Goal: Task Accomplishment & Management: Complete application form

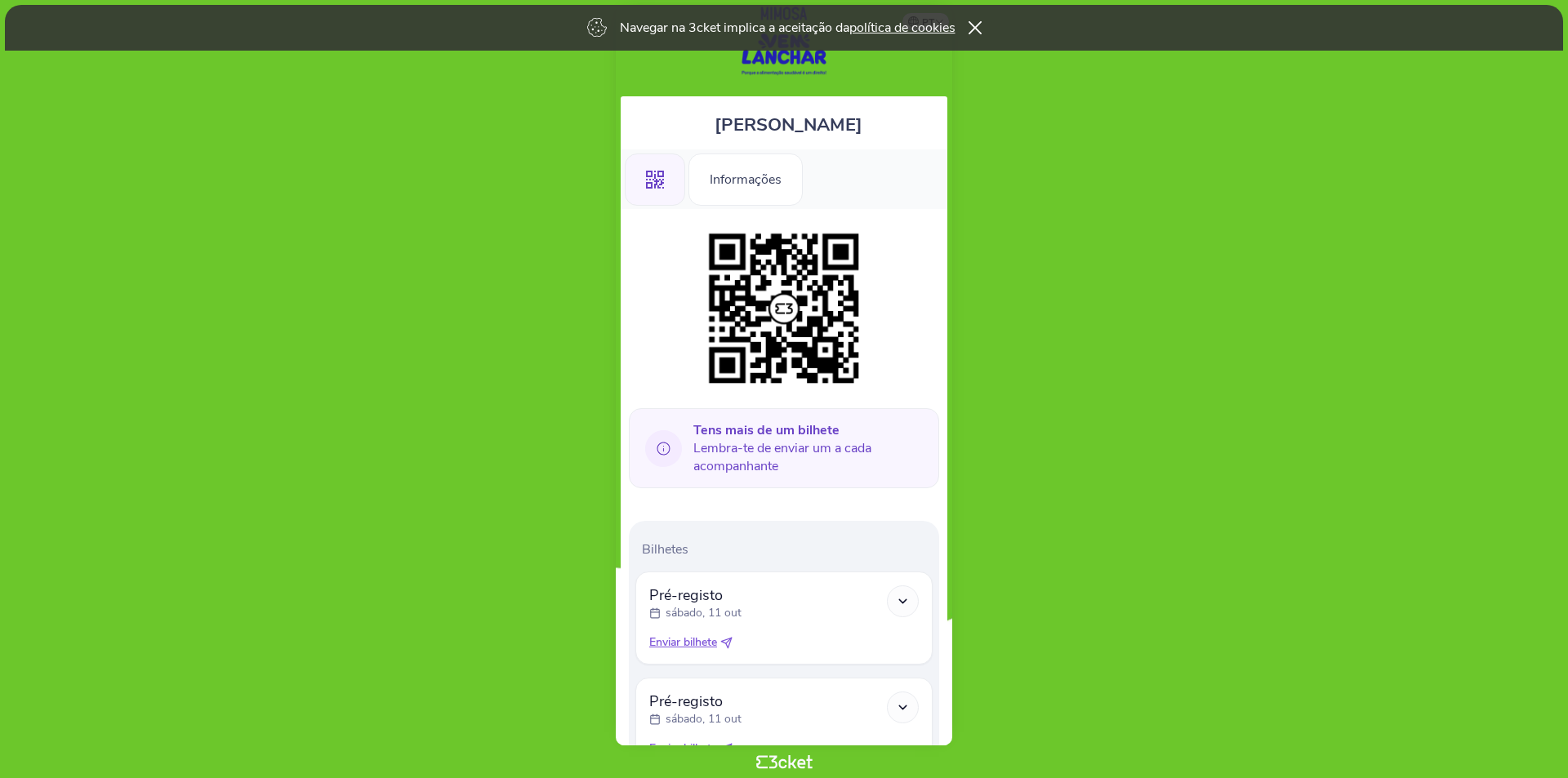
scroll to position [29, 0]
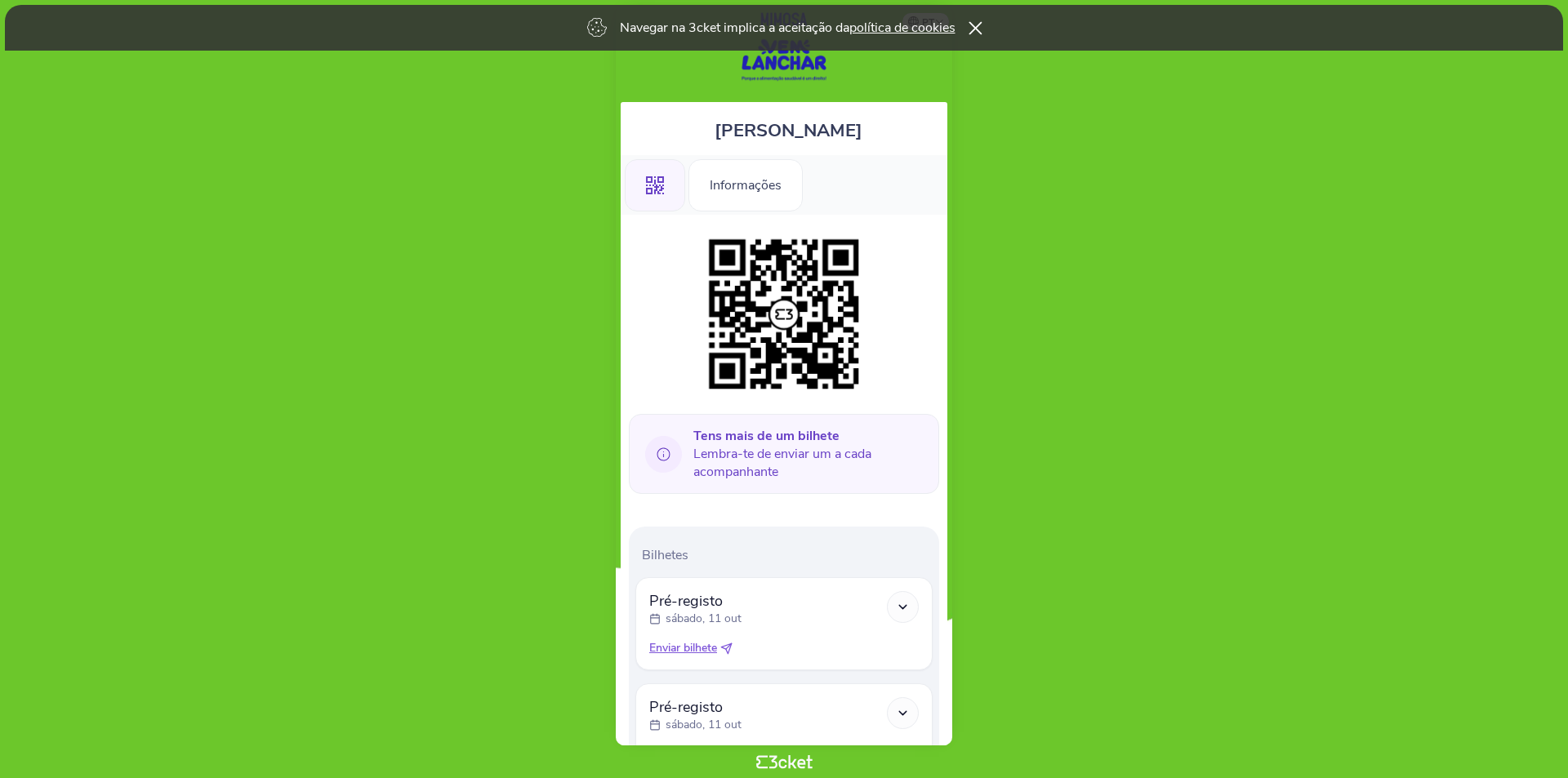
click at [981, 29] on icon at bounding box center [974, 27] width 14 height 13
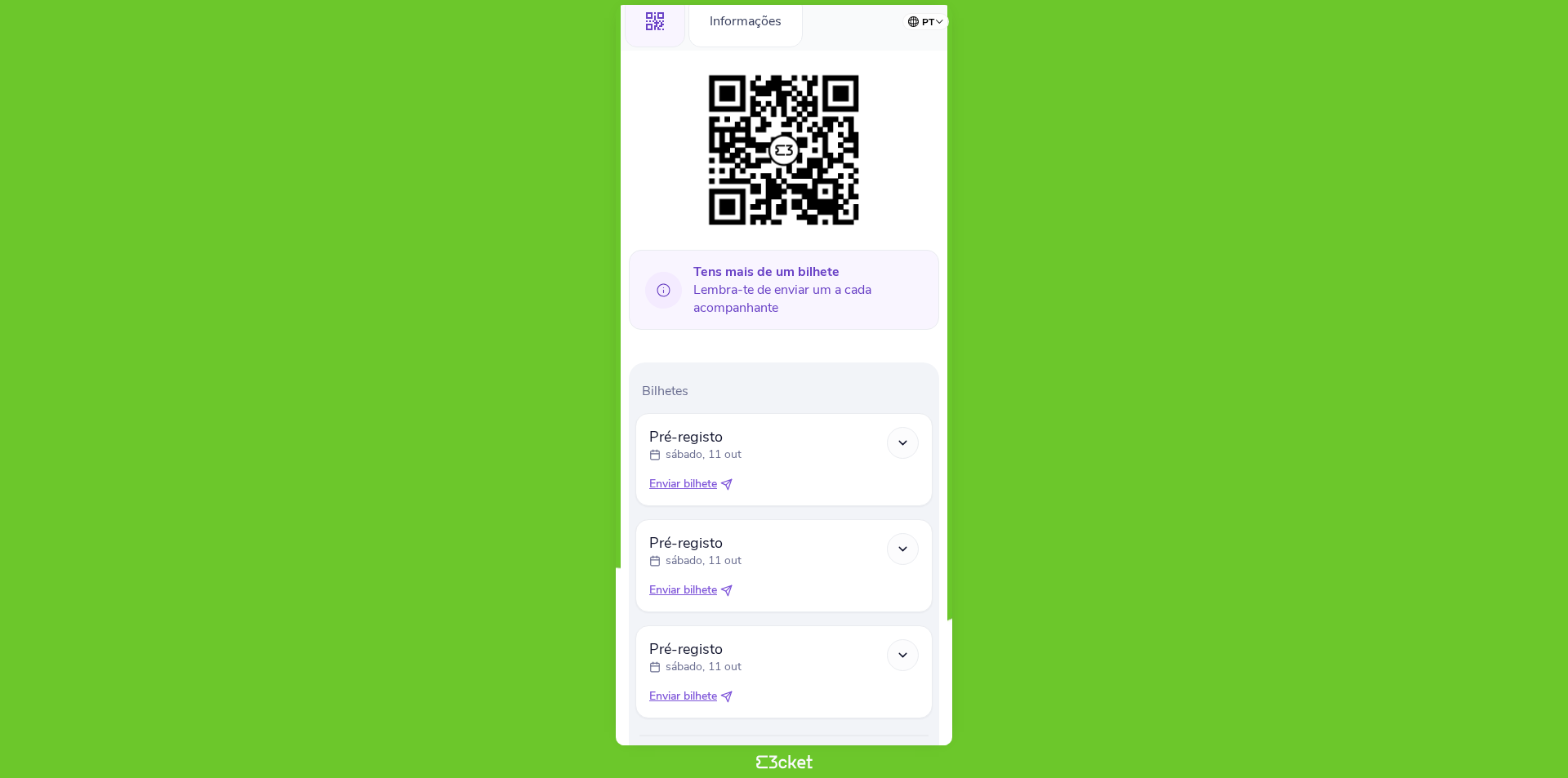
scroll to position [274, 0]
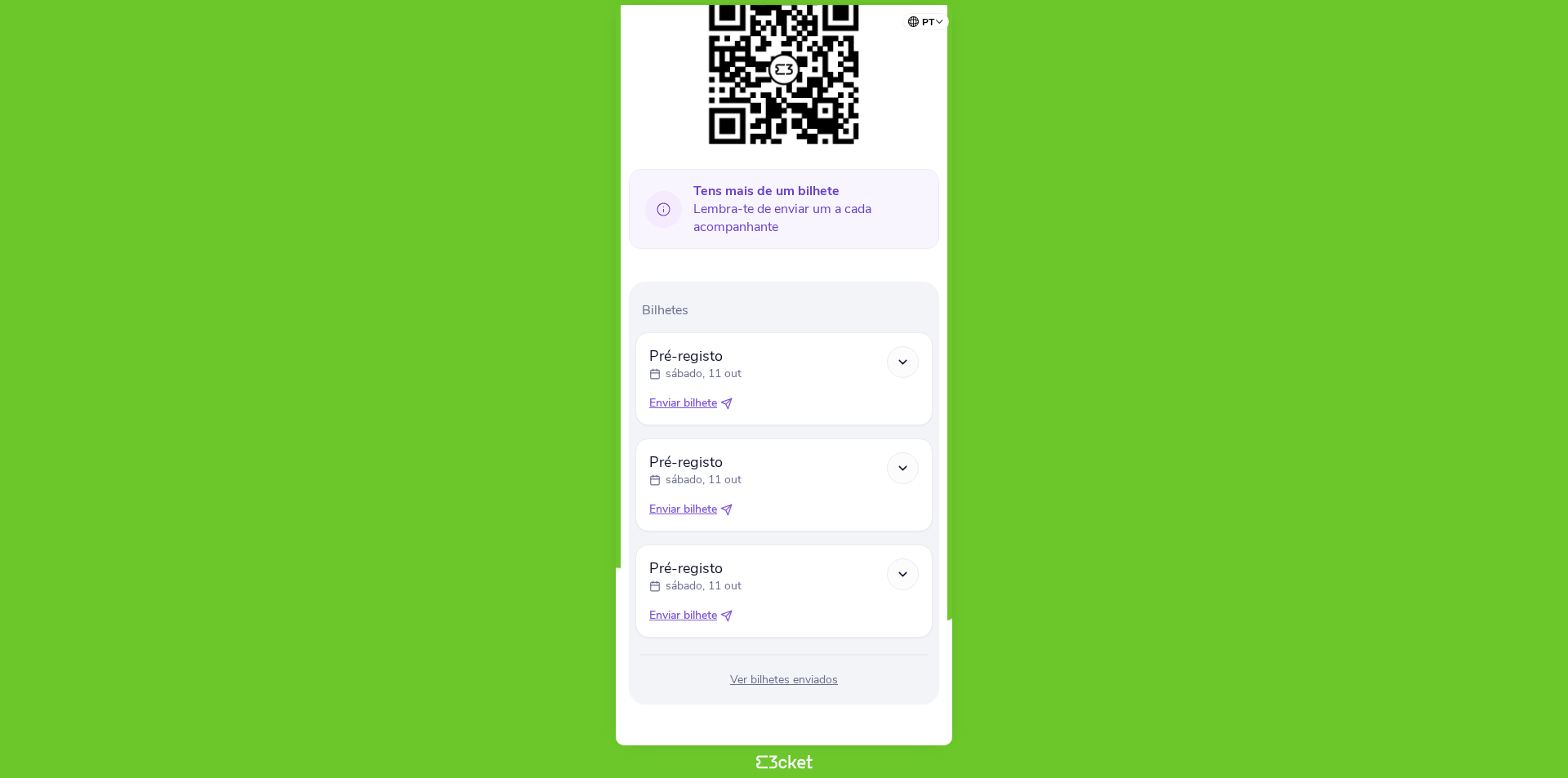
click at [904, 573] on icon at bounding box center [903, 574] width 14 height 14
click at [899, 361] on polyline at bounding box center [903, 361] width 8 height 3
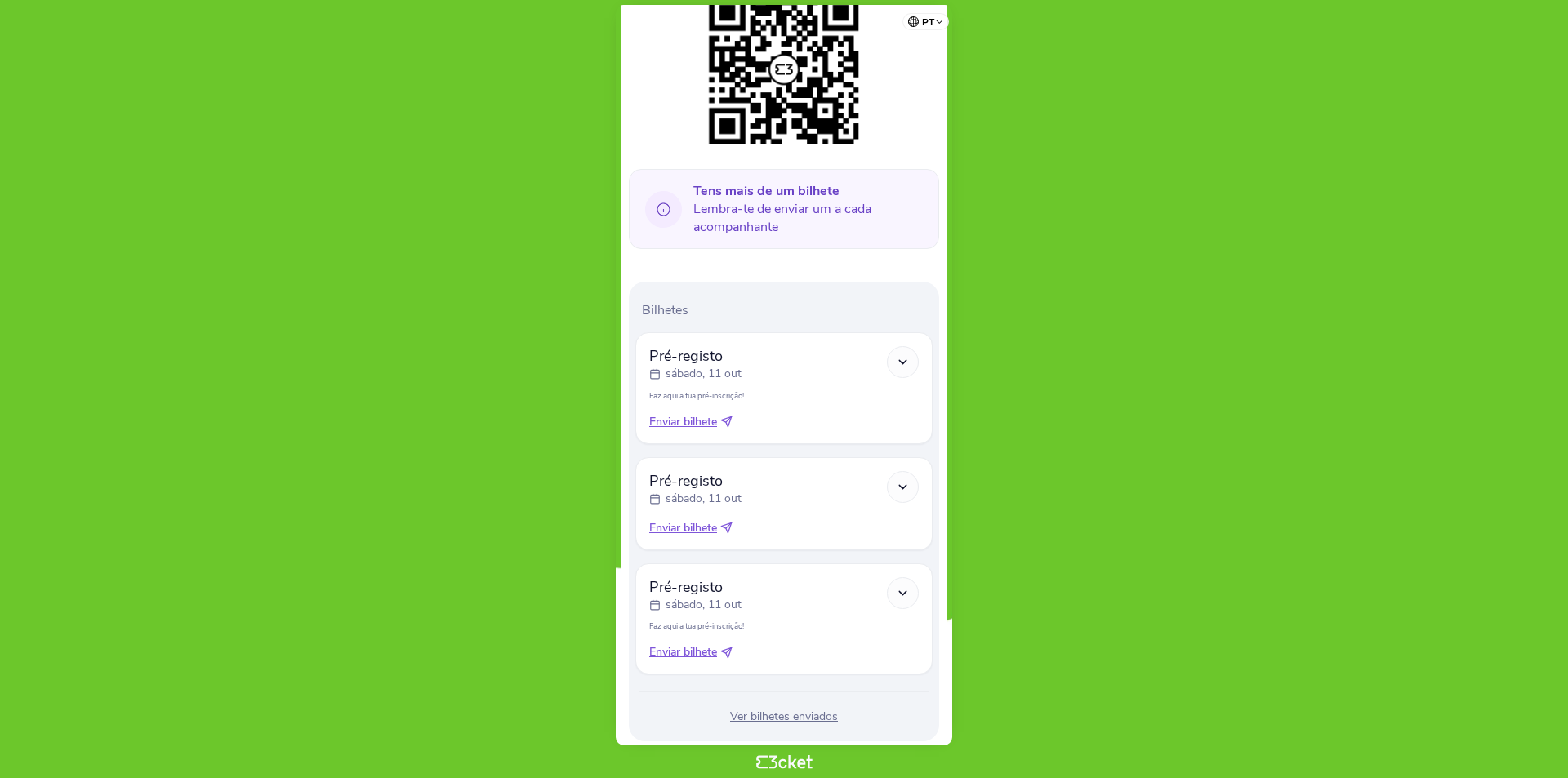
click at [899, 361] on polyline at bounding box center [903, 361] width 8 height 3
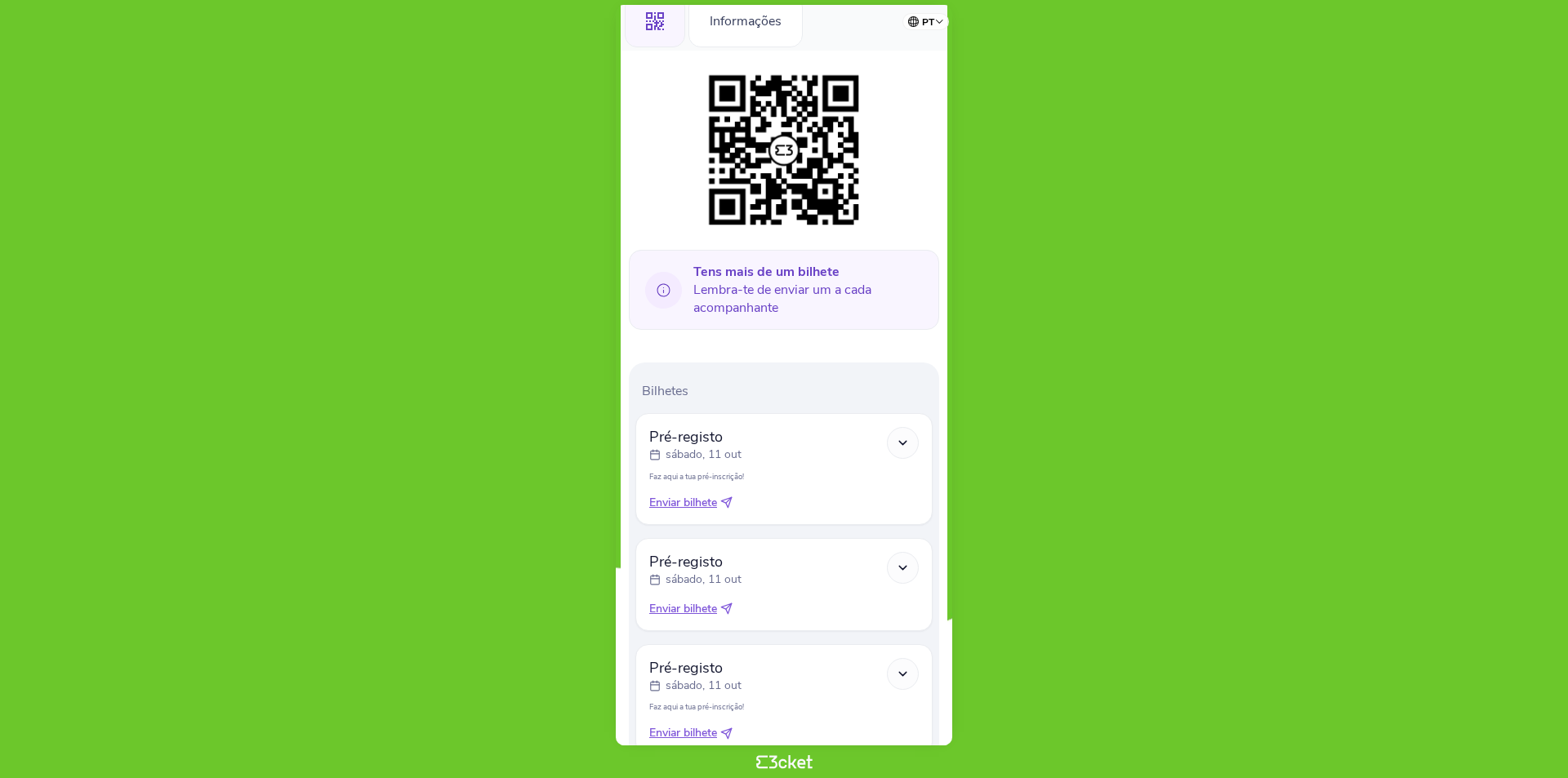
scroll to position [192, 0]
click at [902, 447] on icon at bounding box center [903, 443] width 14 height 14
click at [697, 509] on span "Enviar bilhete" at bounding box center [682, 504] width 67 height 17
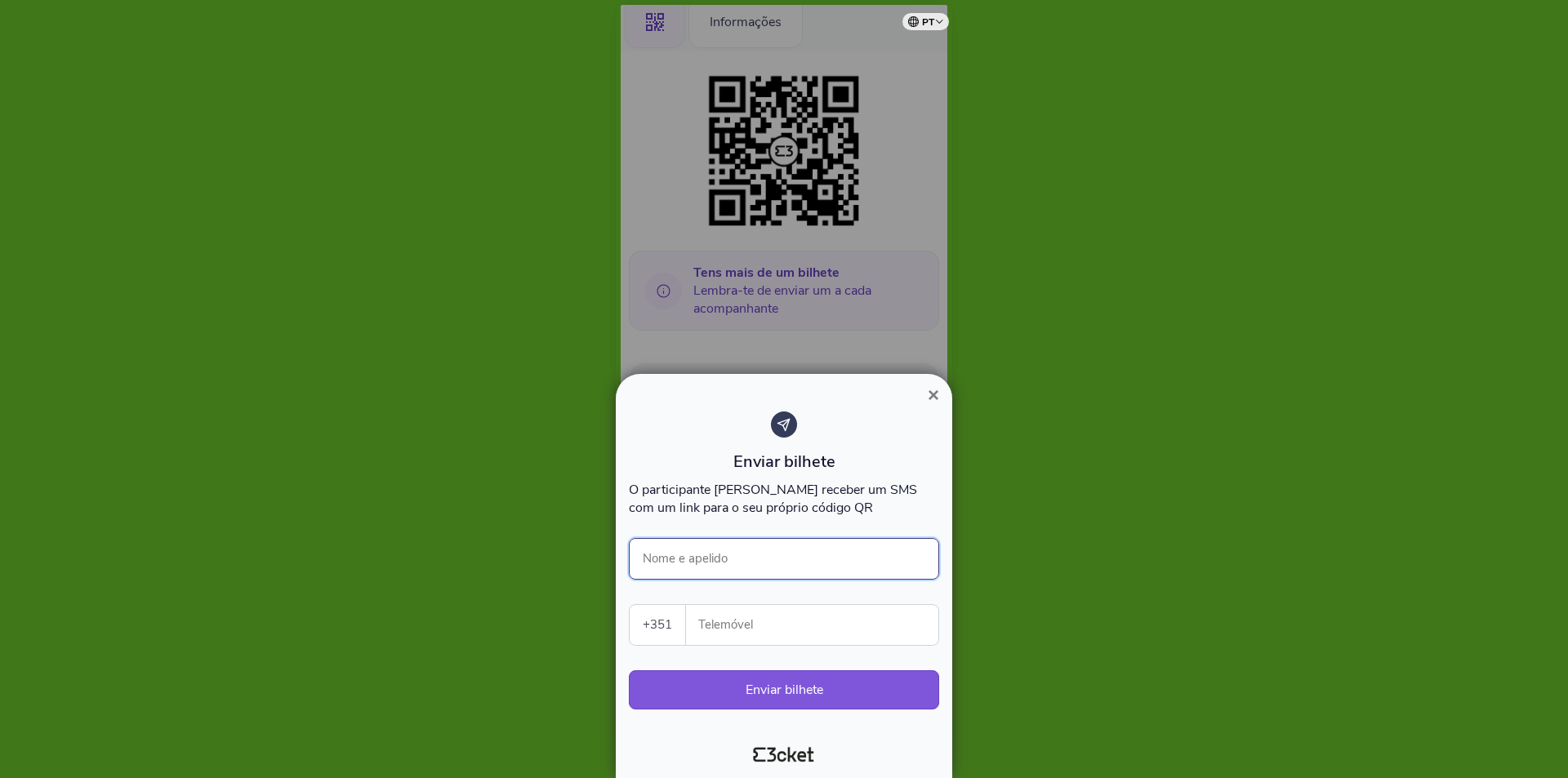
click at [766, 562] on input "Nome e apelido" at bounding box center [784, 558] width 310 height 42
type input "Luisa Sanches"
click at [741, 627] on input "Telemóvel" at bounding box center [818, 625] width 239 height 40
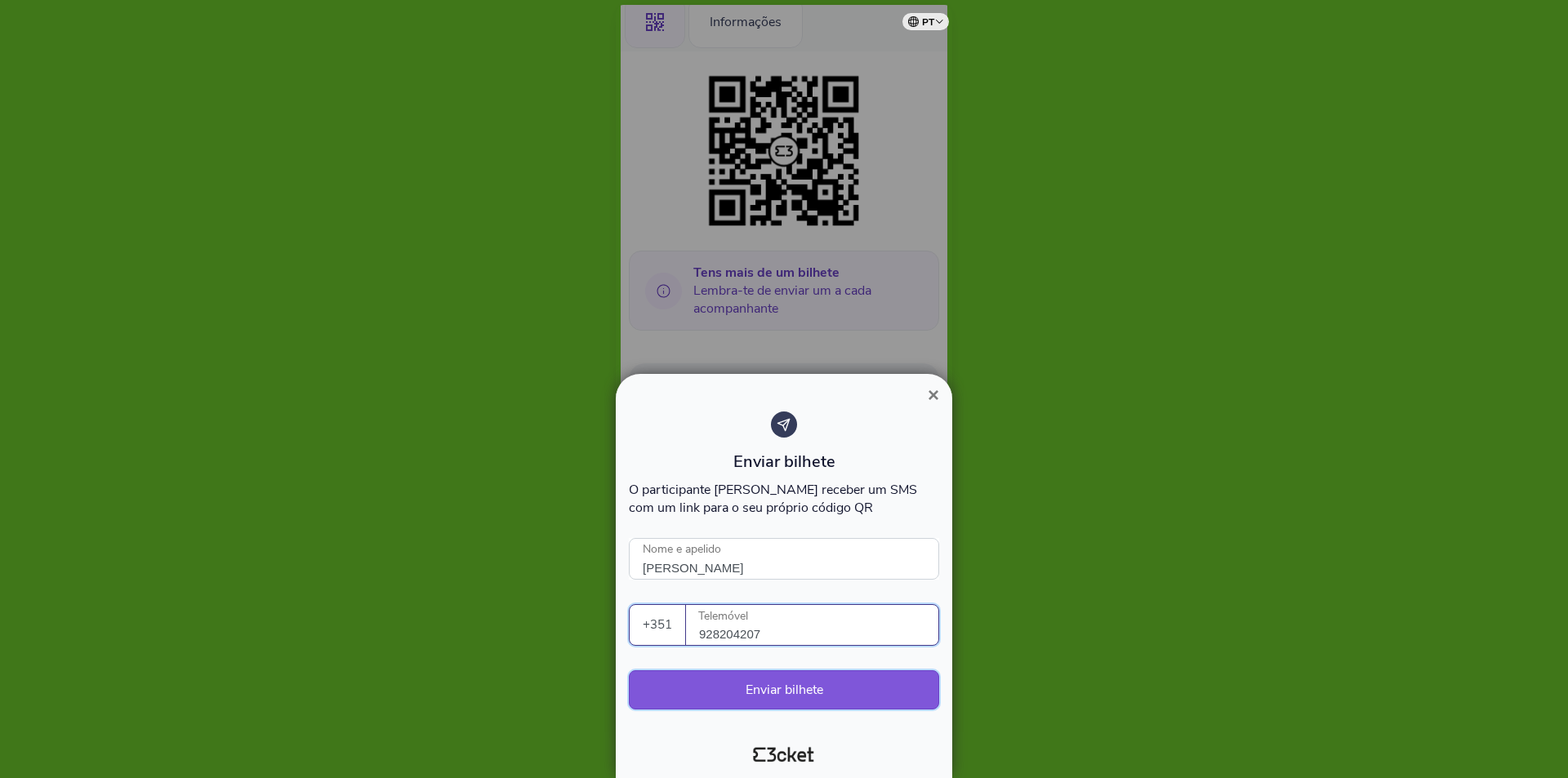
type input "928204207"
click at [766, 697] on button "Enviar bilhete" at bounding box center [784, 690] width 310 height 39
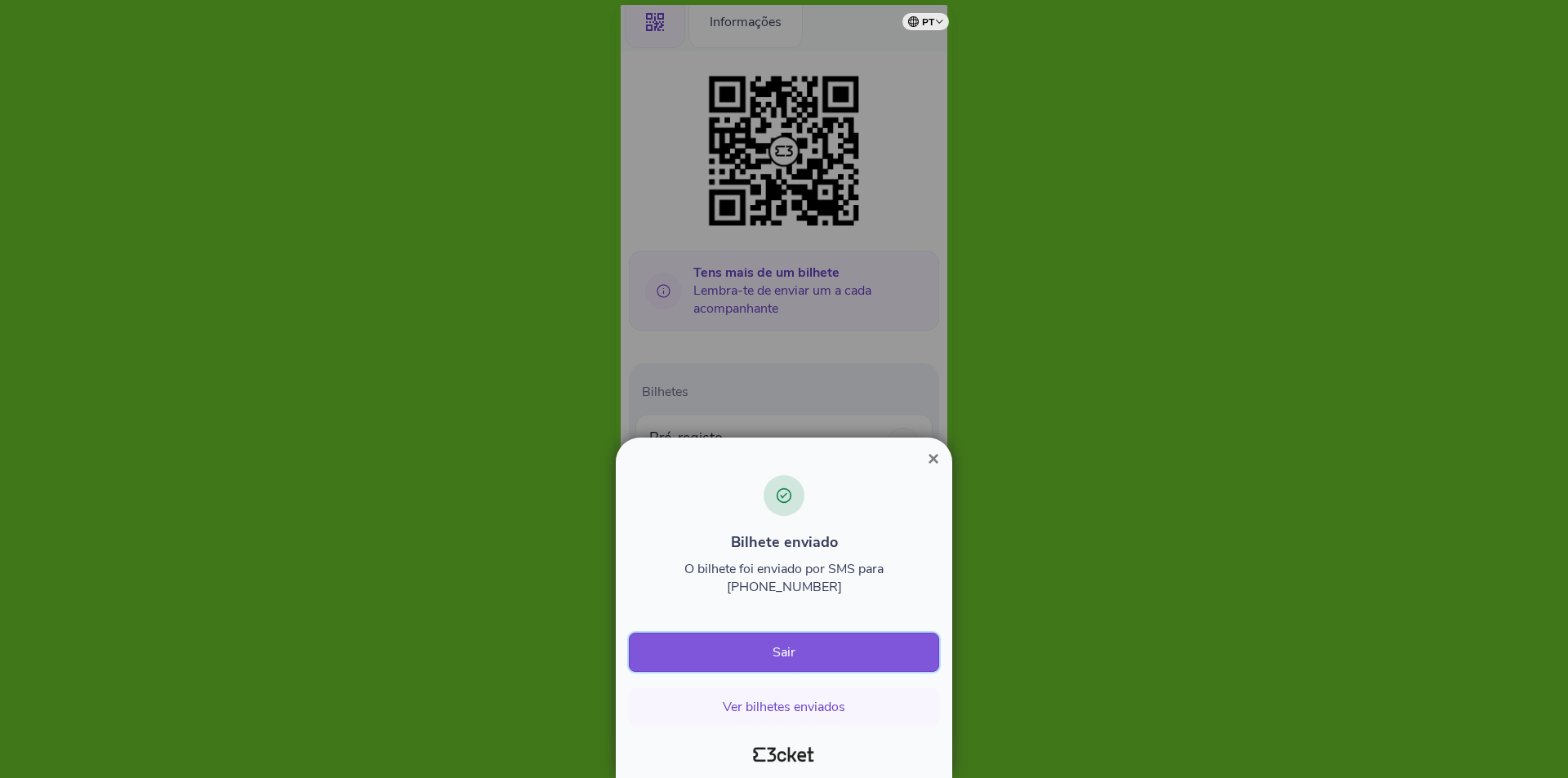
click at [800, 646] on button "Sair" at bounding box center [784, 652] width 310 height 39
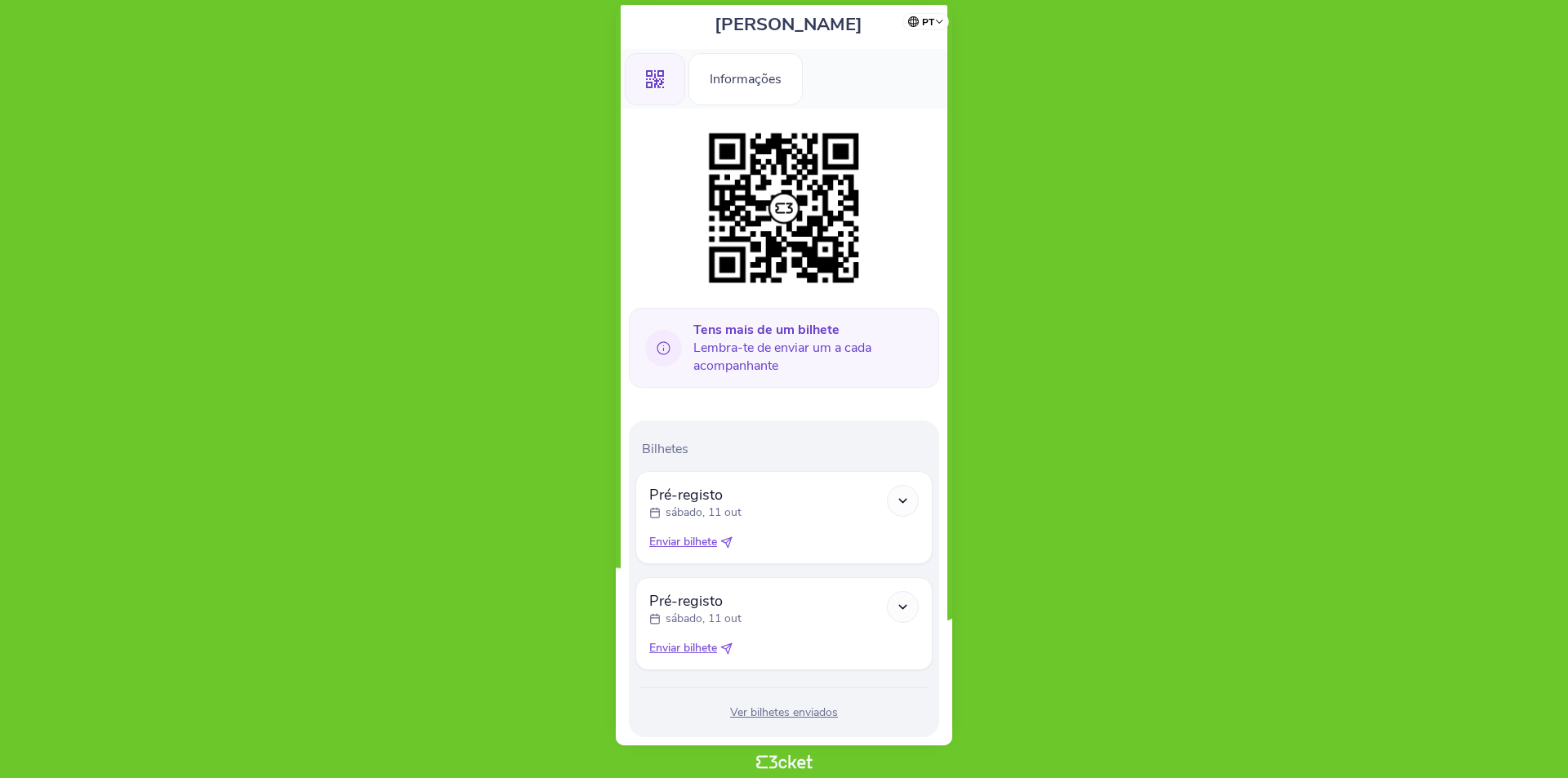
scroll to position [168, 0]
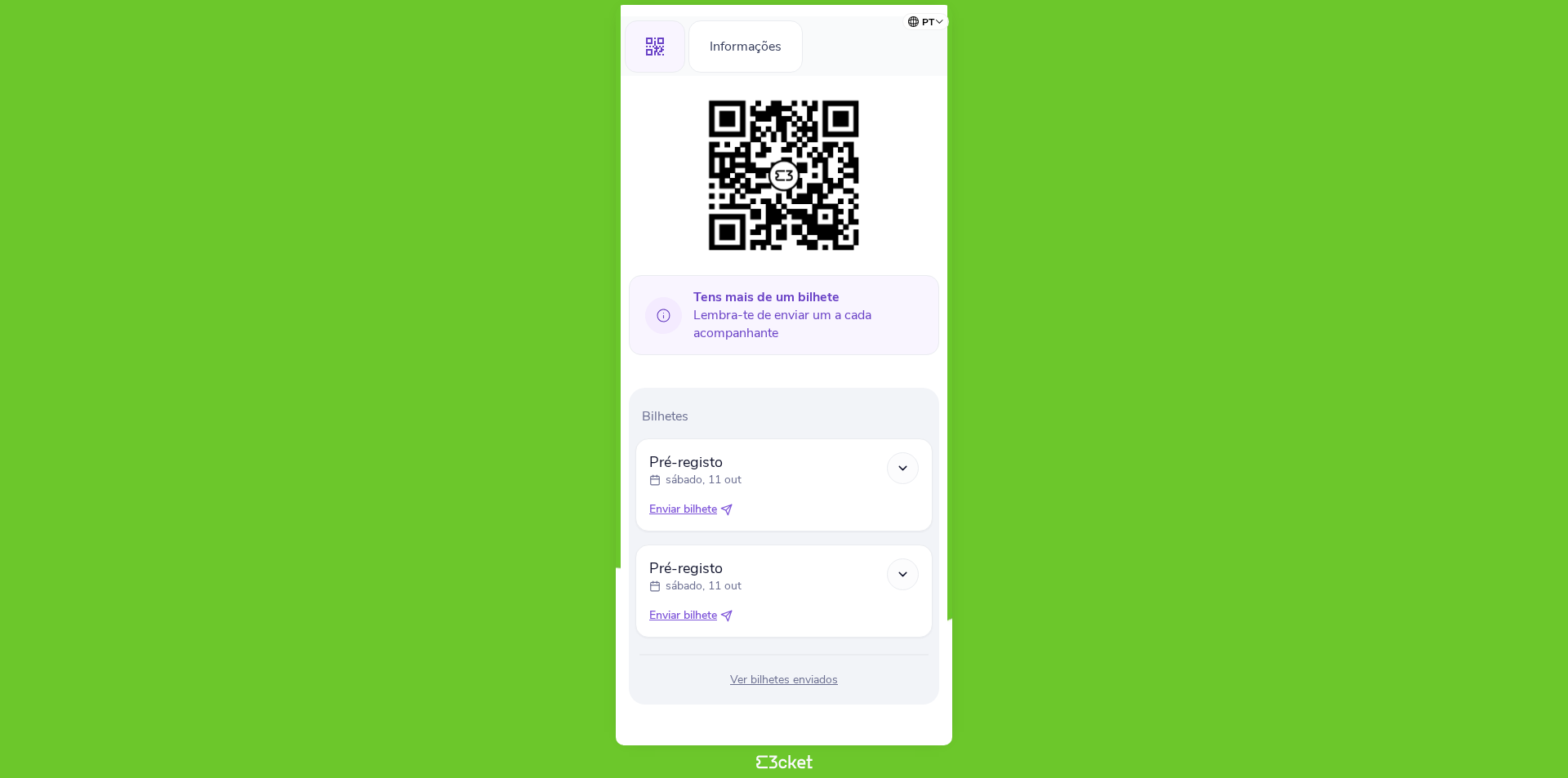
click at [717, 511] on span "Enviar bilhete" at bounding box center [682, 510] width 67 height 17
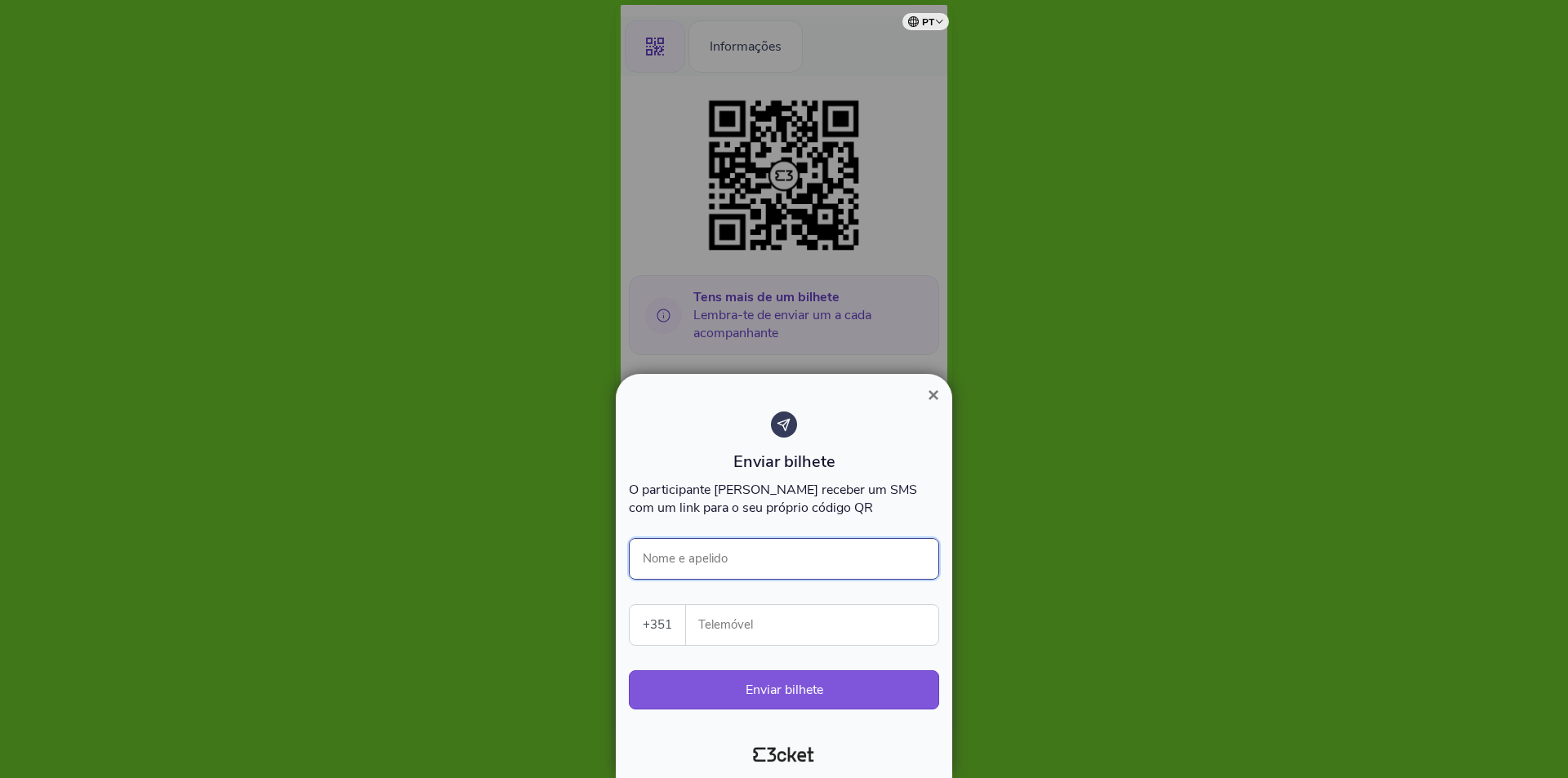
click at [738, 554] on input "Nome e apelido" at bounding box center [784, 558] width 310 height 42
type input "[PERSON_NAME]"
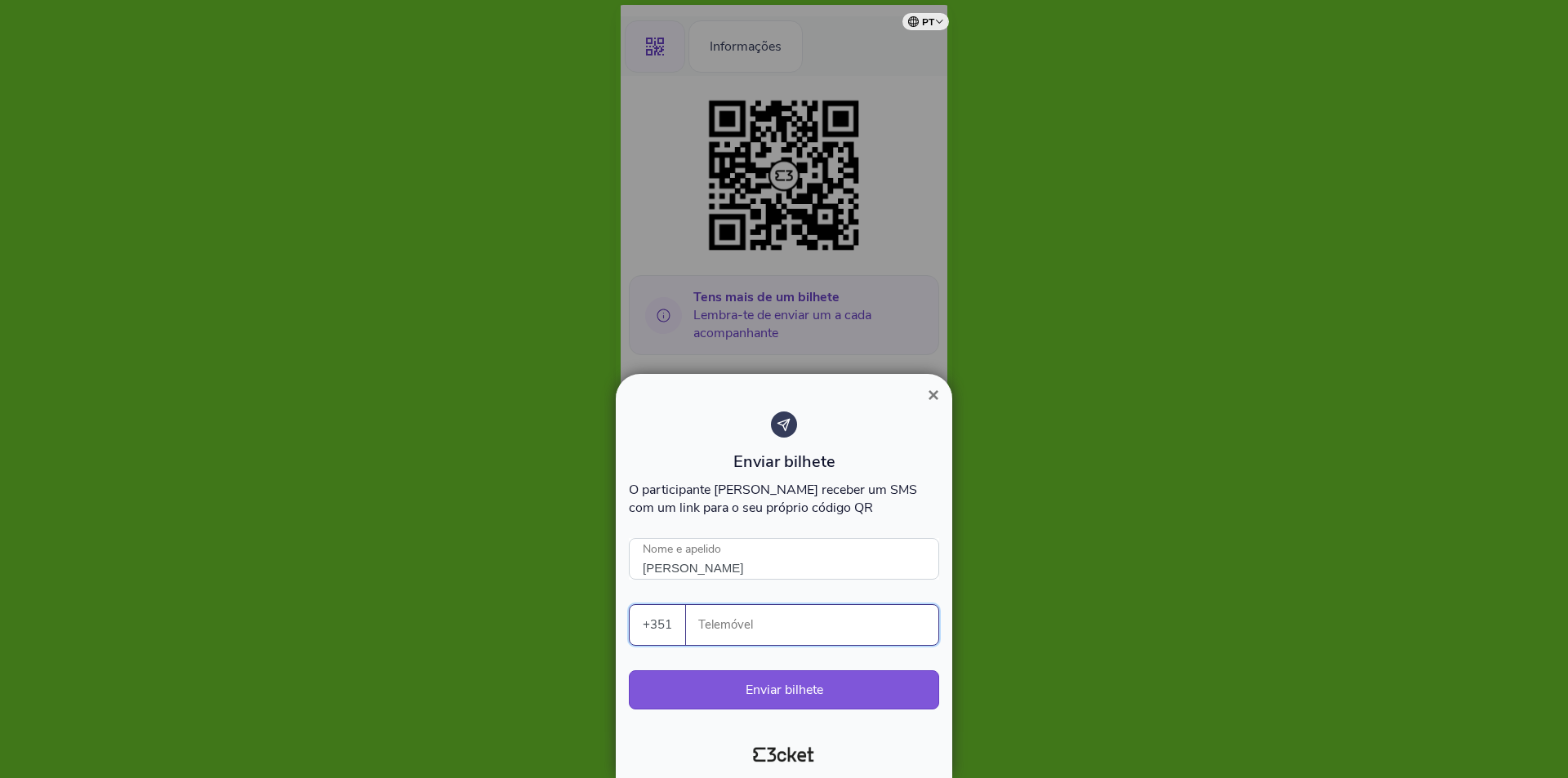
click at [746, 616] on input "Telemóvel" at bounding box center [818, 625] width 239 height 40
type input "961608246"
click at [773, 691] on button "Enviar bilhete" at bounding box center [784, 690] width 310 height 39
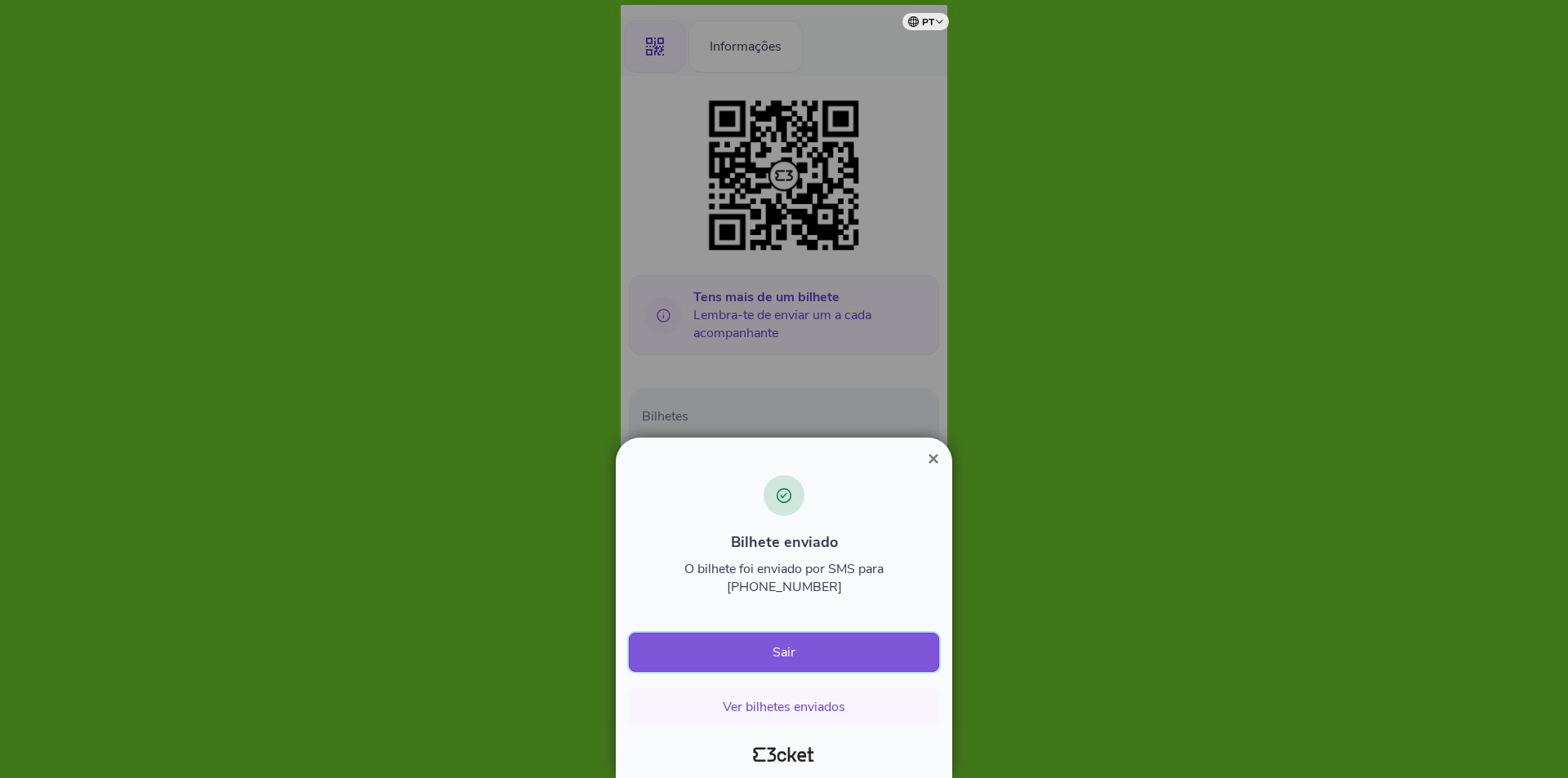
click at [839, 649] on button "Sair" at bounding box center [784, 652] width 310 height 39
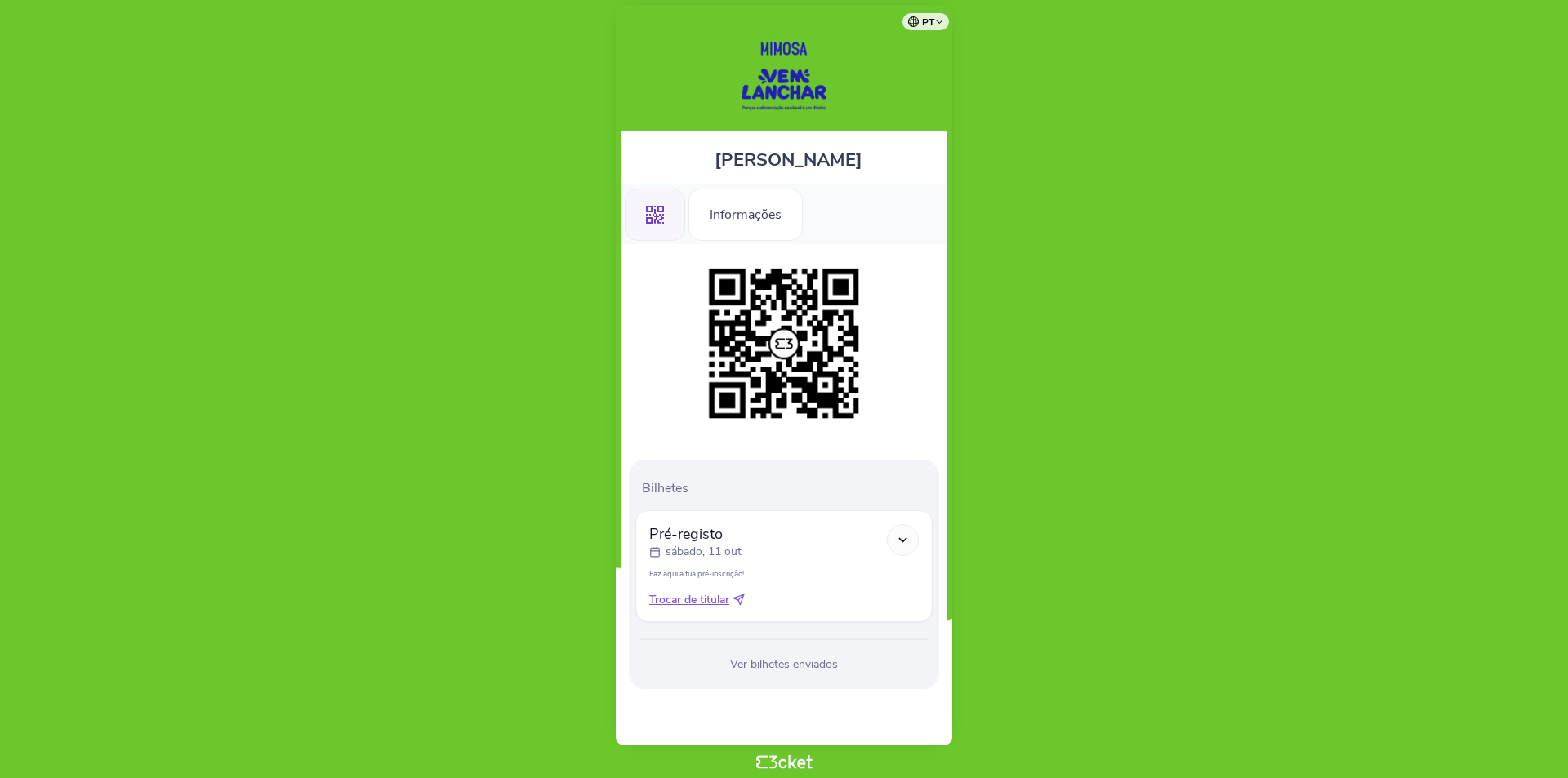
click at [714, 601] on span "Trocar de titular" at bounding box center [689, 599] width 80 height 17
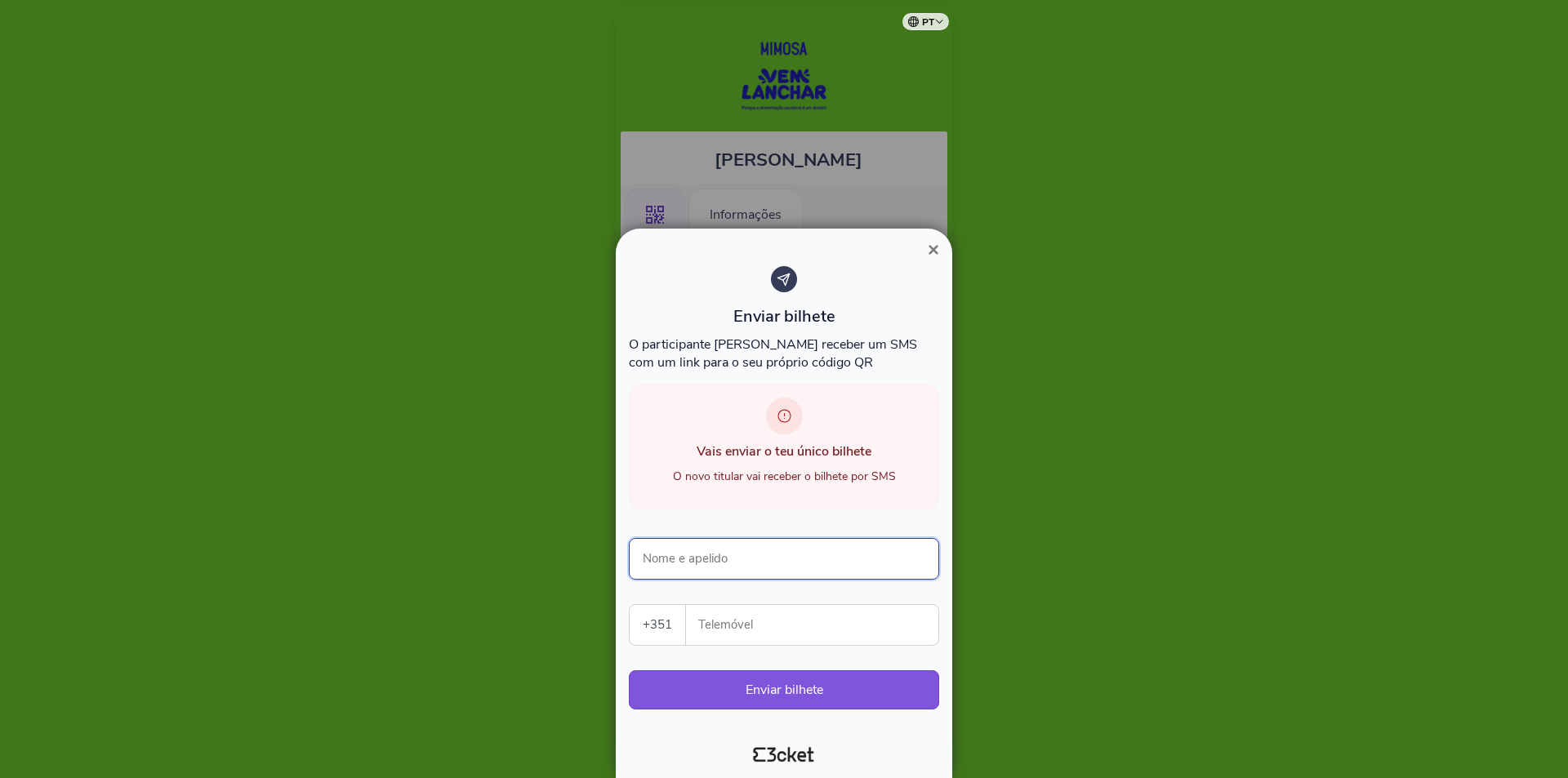
click at [745, 561] on input "Nome e apelido" at bounding box center [784, 558] width 310 height 42
type input "[PERSON_NAME]"
click at [761, 612] on input "Telemóvel" at bounding box center [818, 625] width 239 height 40
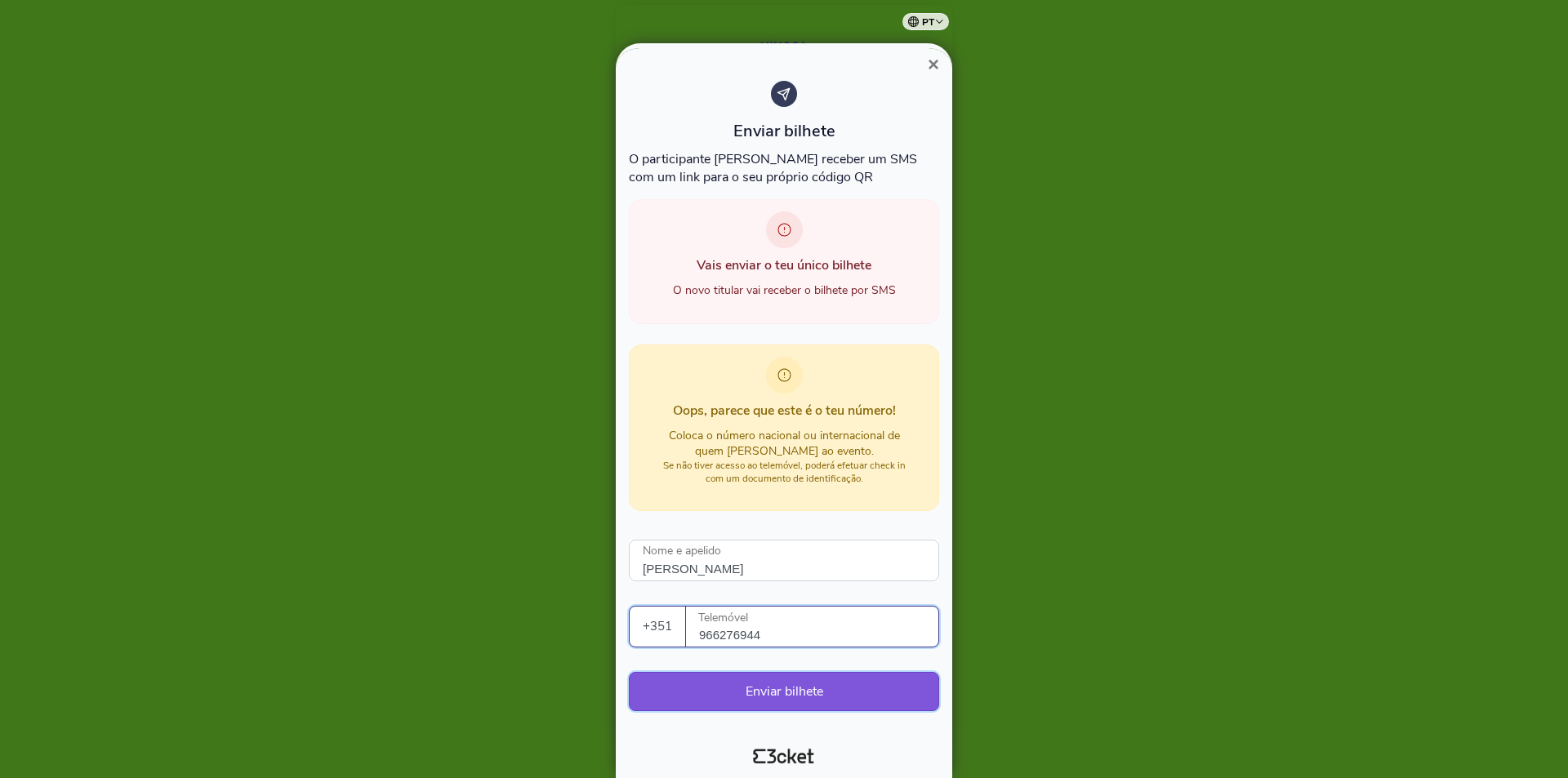
type input "966276944"
click at [781, 682] on button "Enviar bilhete" at bounding box center [784, 691] width 310 height 39
click at [766, 684] on button "Enviar bilhete" at bounding box center [784, 691] width 310 height 39
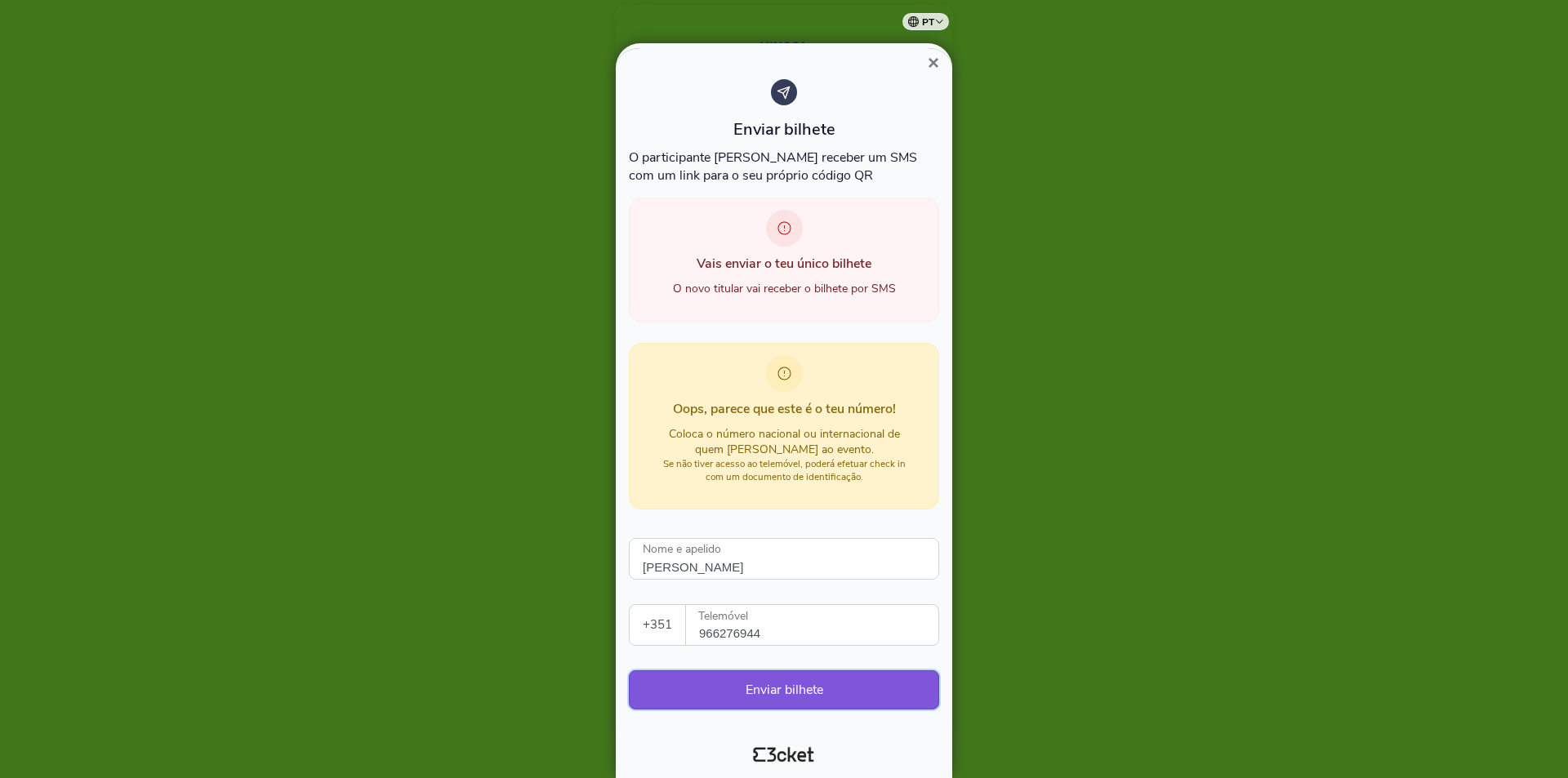
click at [789, 696] on button "Enviar bilhete" at bounding box center [784, 690] width 310 height 39
click at [934, 64] on span "×" at bounding box center [933, 62] width 12 height 22
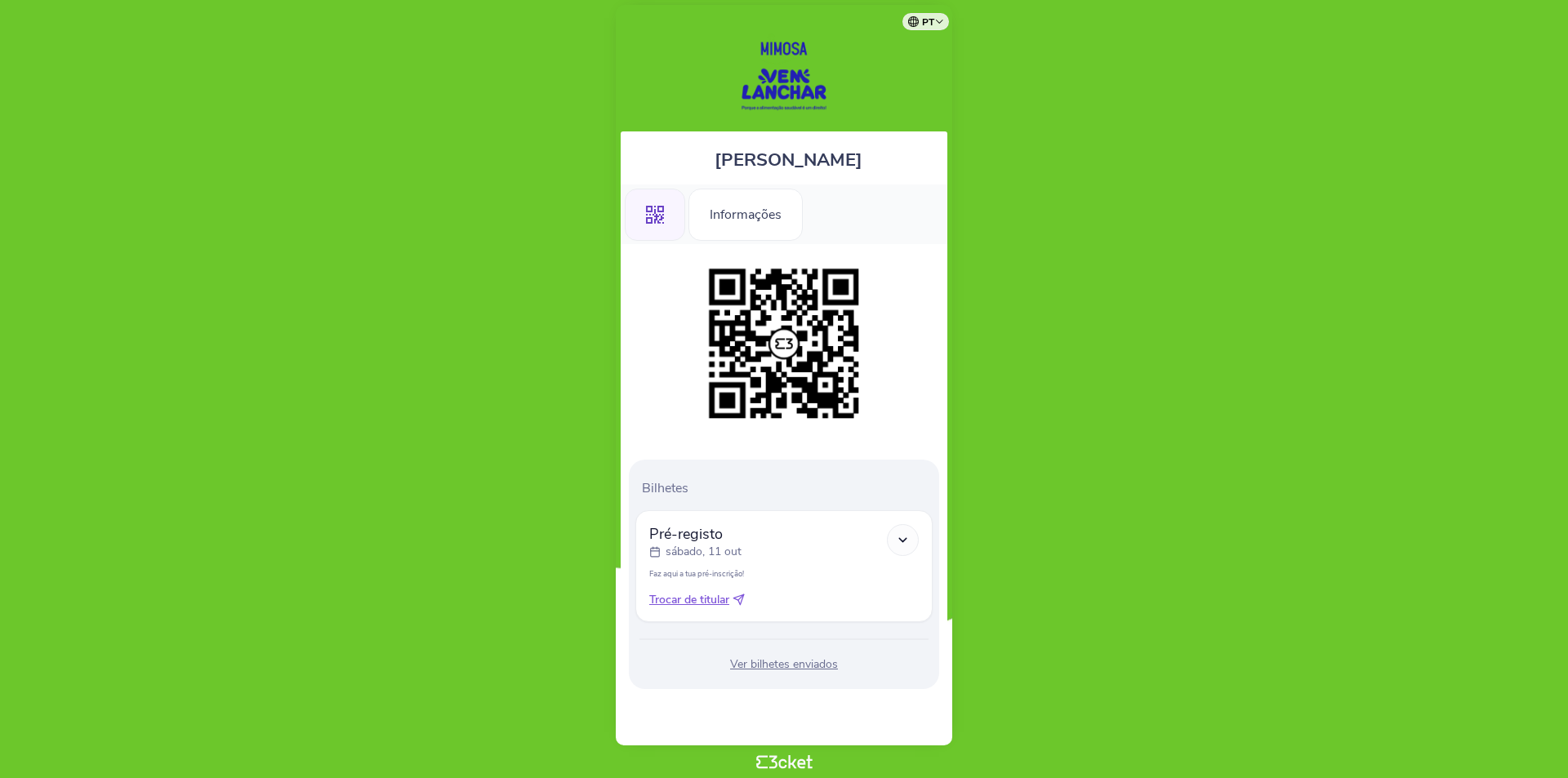
click at [696, 591] on div "Pré-registo sábado, 11 out Faz aqui a tua pré-inscrição! Trocar de titular" at bounding box center [784, 566] width 269 height 84
click at [697, 599] on span "Trocar de titular" at bounding box center [689, 599] width 80 height 17
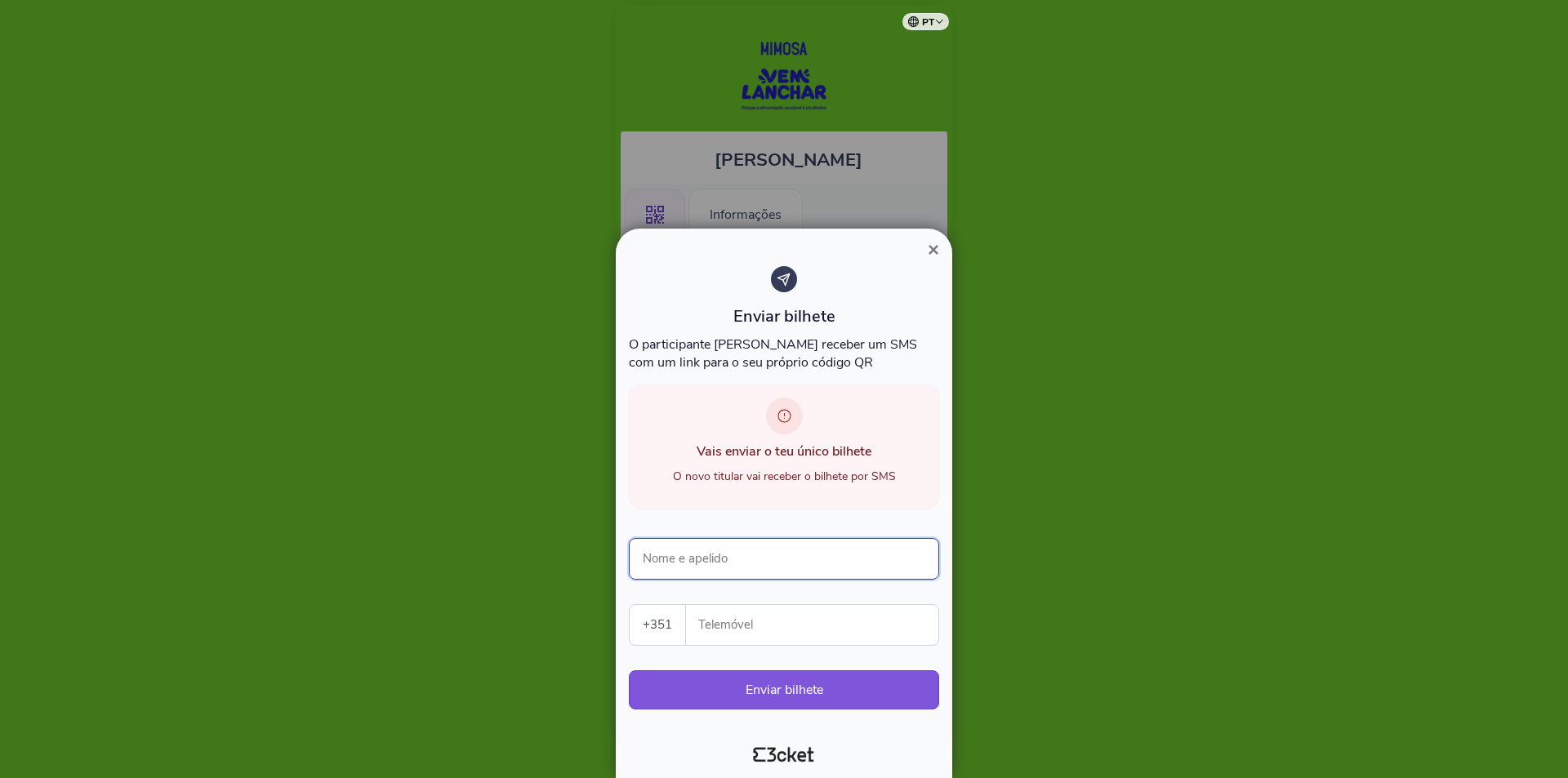
click at [736, 567] on input "Nome e apelido" at bounding box center [784, 558] width 310 height 42
click at [738, 630] on input "Telemóvel" at bounding box center [818, 625] width 239 height 40
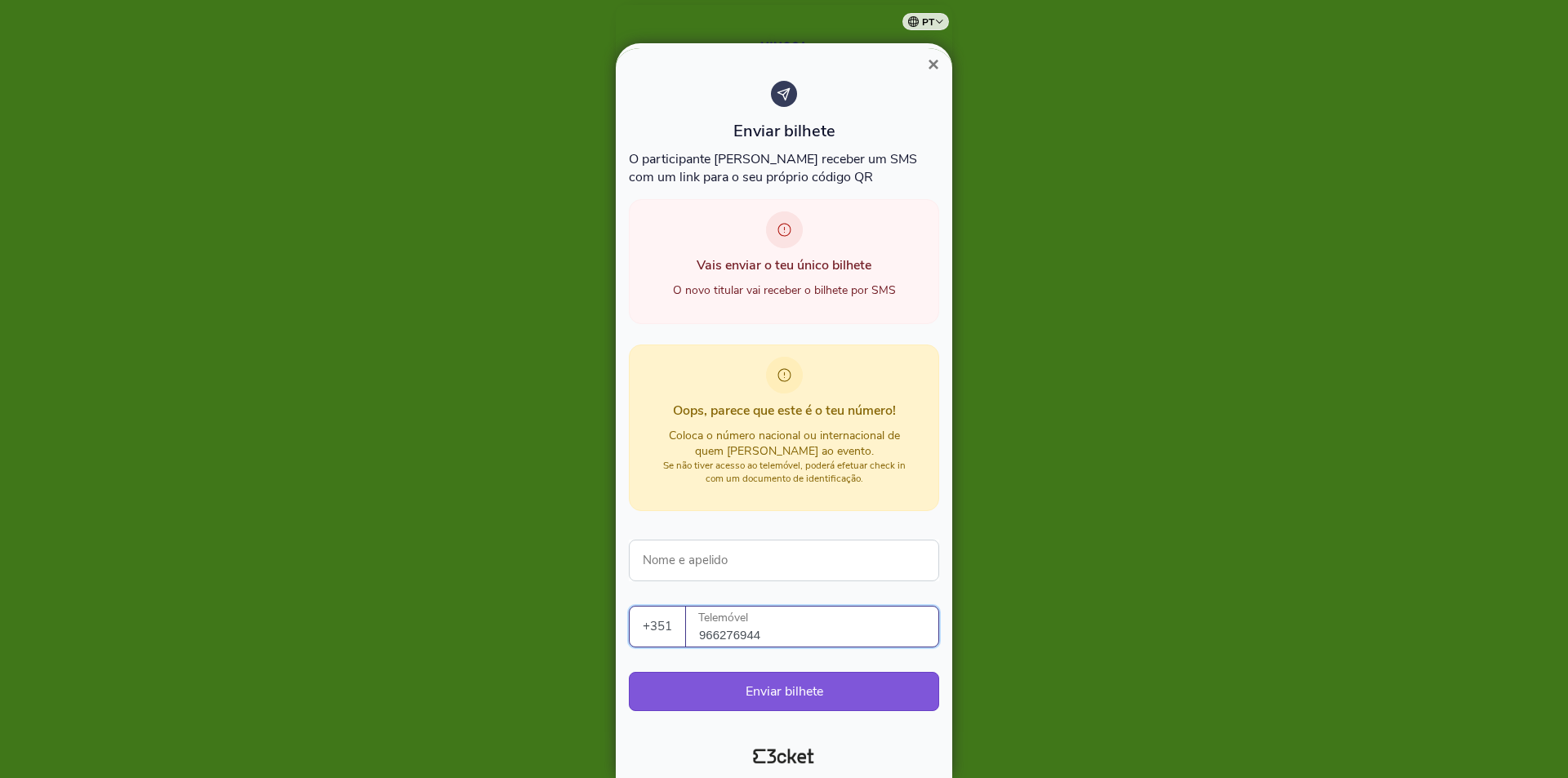
type input "966276944"
click at [936, 68] on span "×" at bounding box center [933, 63] width 12 height 22
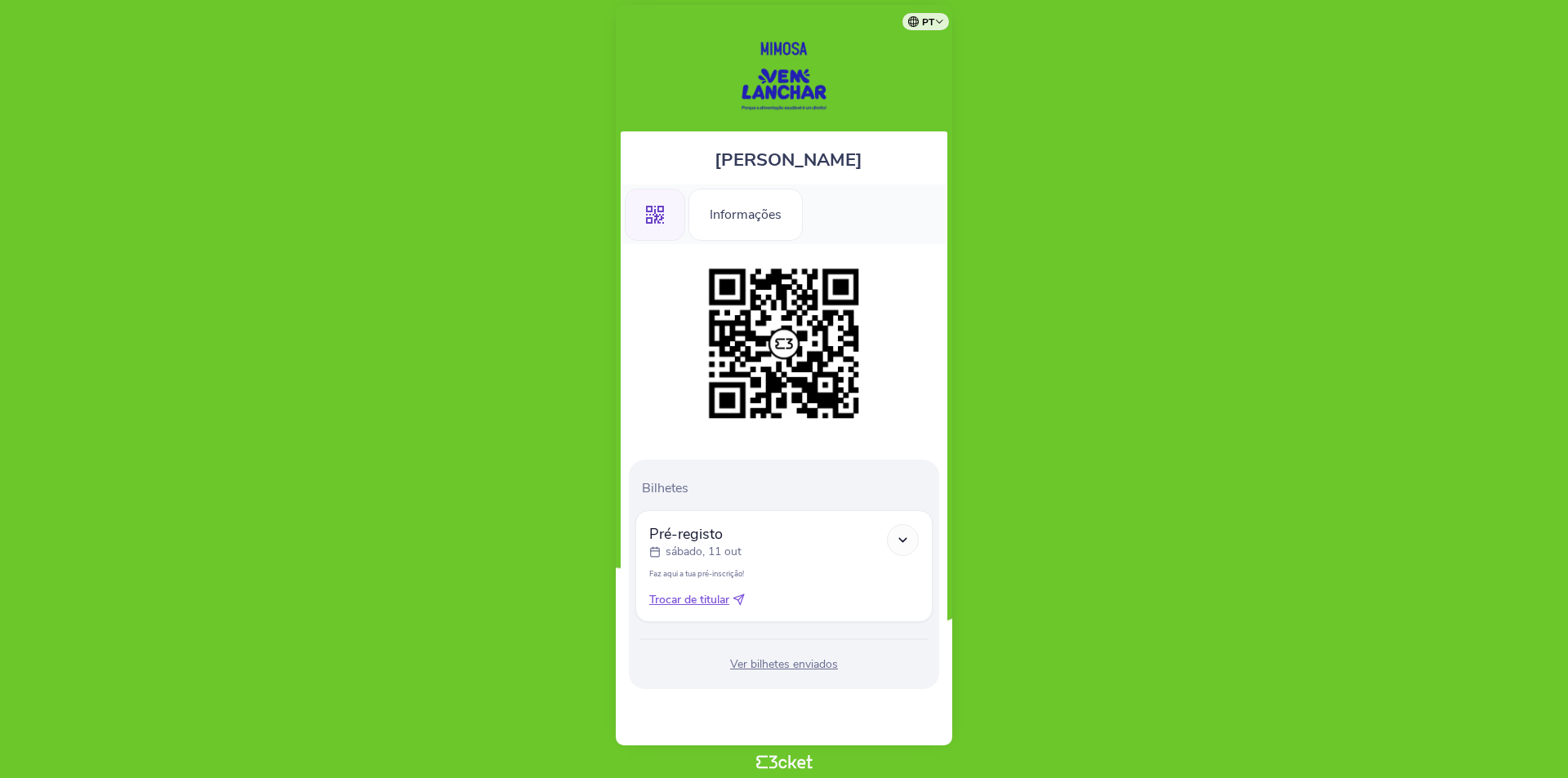
click at [703, 601] on span "Trocar de titular" at bounding box center [689, 599] width 80 height 17
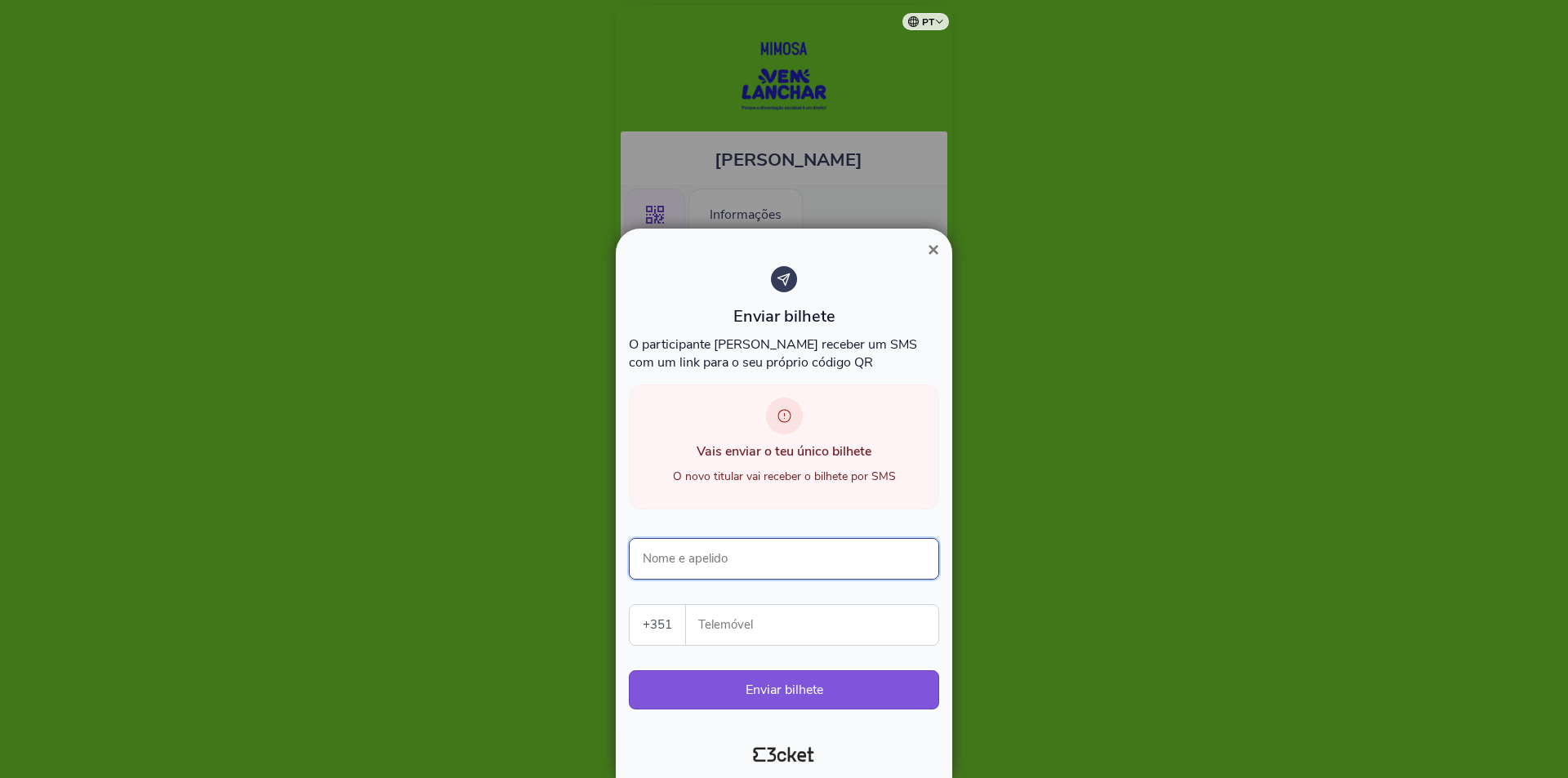
click at [753, 560] on input "Nome e apelido" at bounding box center [784, 558] width 310 height 42
click at [770, 561] on input "Nome e apelido" at bounding box center [784, 558] width 310 height 42
click at [935, 252] on span "×" at bounding box center [933, 249] width 12 height 22
